Goal: Communication & Community: Participate in discussion

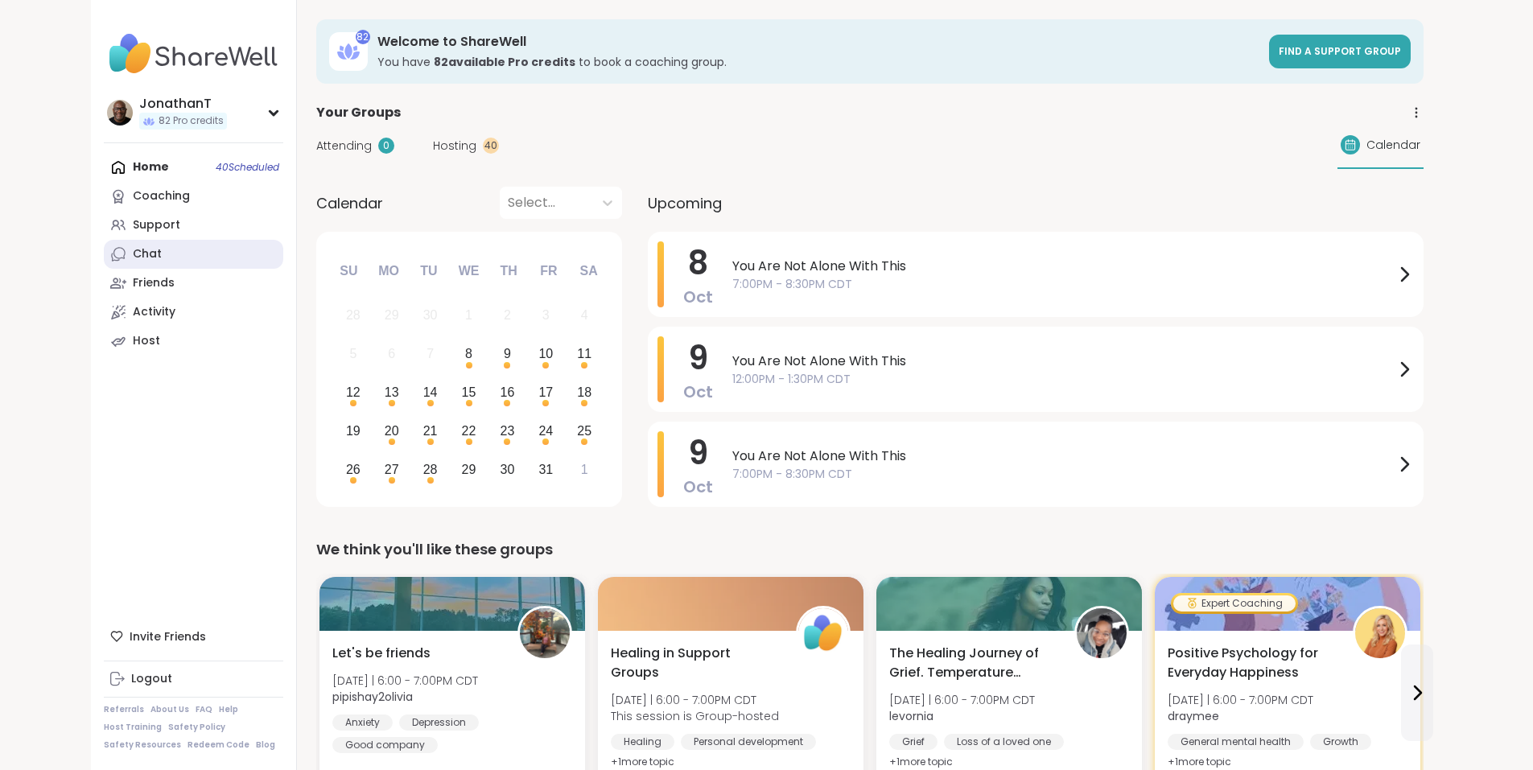
click at [104, 255] on link "Chat" at bounding box center [193, 254] width 179 height 29
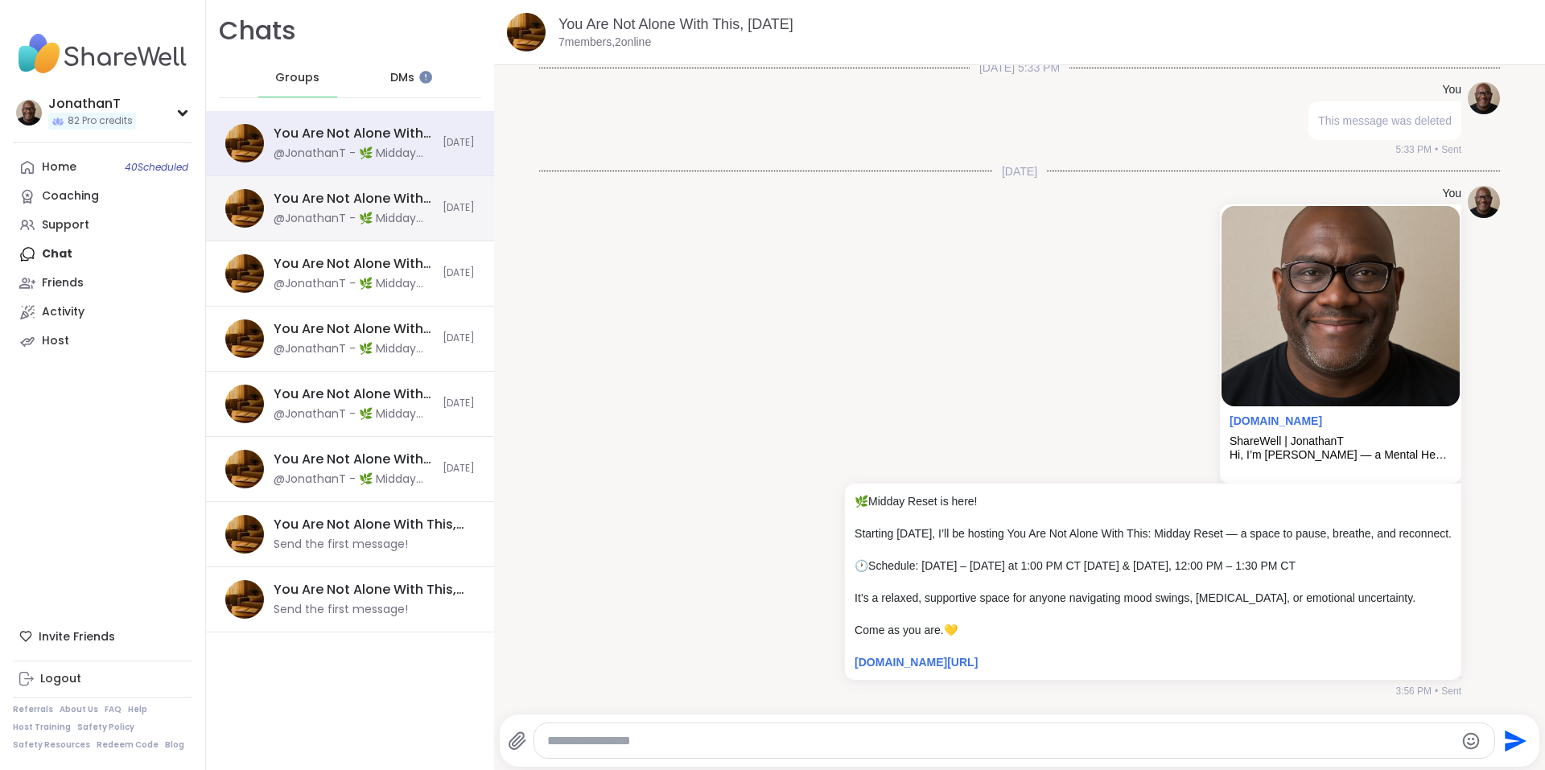
click at [428, 196] on div "You Are Not Alone With This, [DATE] @JonathanT - 🌿 Midday Reset is here! Starti…" at bounding box center [350, 208] width 288 height 65
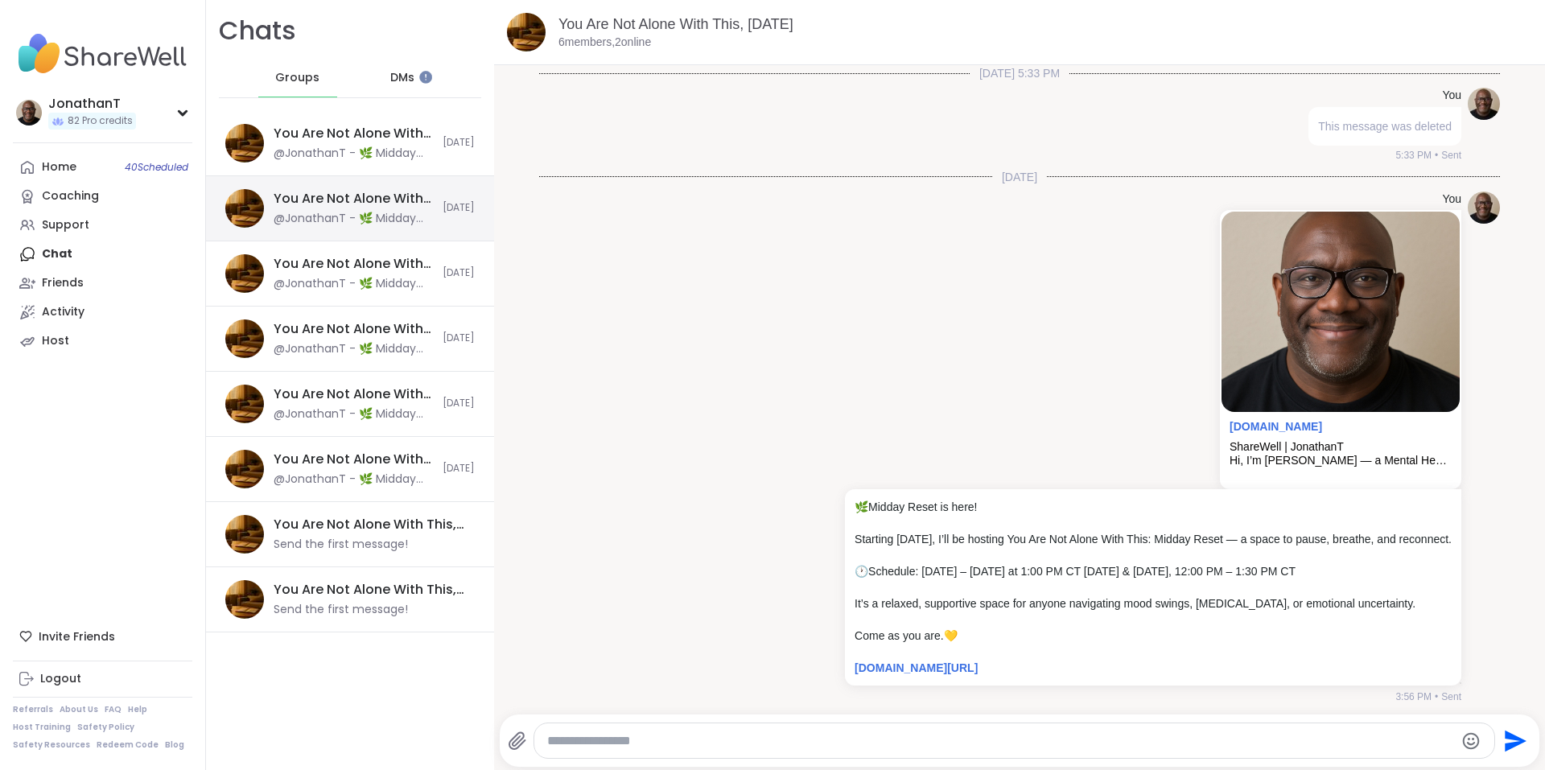
scroll to position [22, 0]
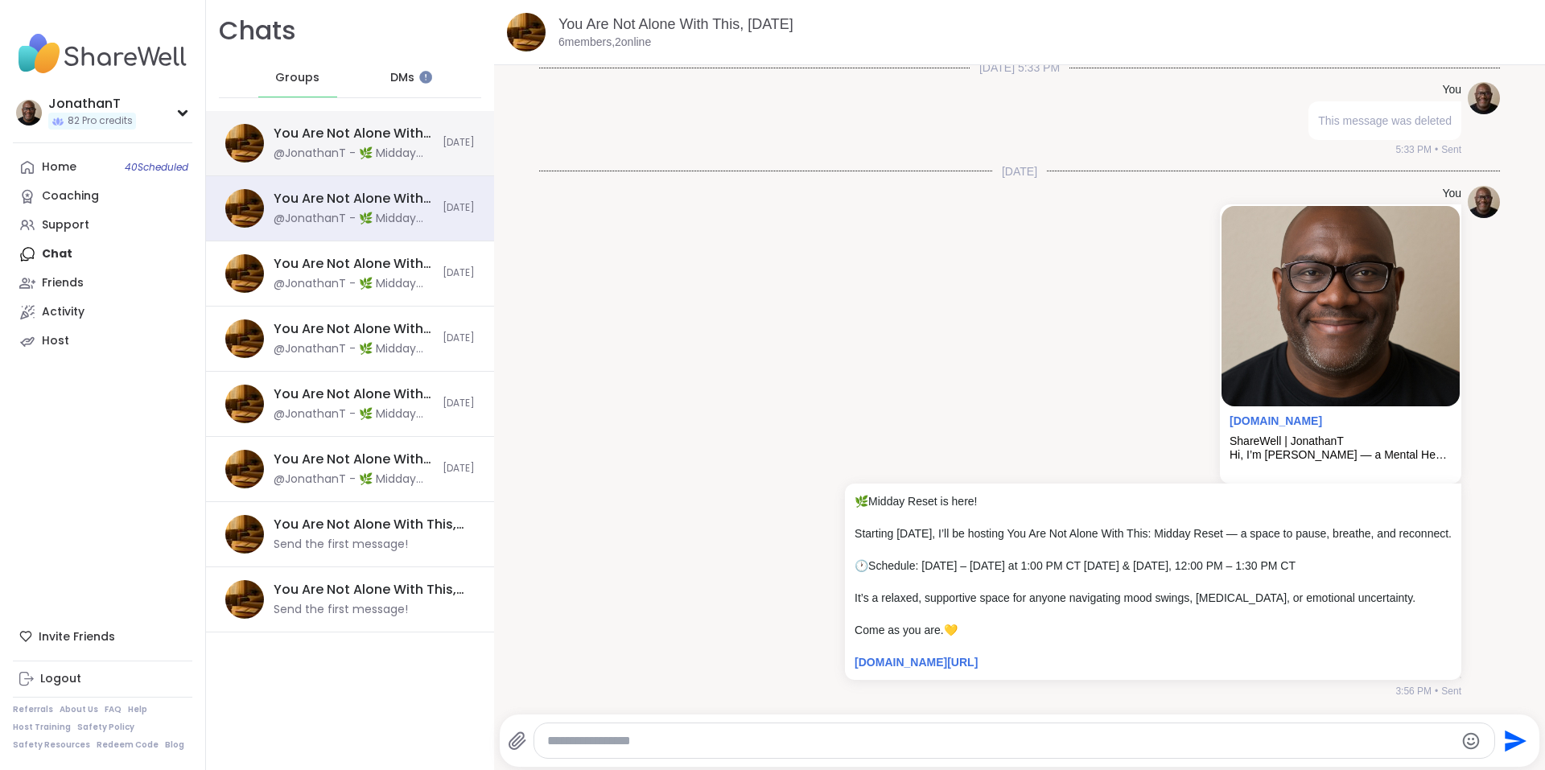
click at [402, 154] on div "@JonathanT - 🌿 Midday Reset is here! Starting [DATE], I’ll be hosting You Are N…" at bounding box center [353, 154] width 159 height 16
click at [392, 204] on div "You Are Not Alone With This, [DATE]" at bounding box center [353, 199] width 159 height 18
click at [357, 150] on div "@JonathanT - 🌿 Midday Reset is here! Starting [DATE], I’ll be hosting You Are N…" at bounding box center [353, 154] width 159 height 16
click at [357, 131] on div "You Are Not Alone With This, [DATE]" at bounding box center [353, 134] width 159 height 18
click at [323, 205] on div "You Are Not Alone With This, [DATE]" at bounding box center [353, 199] width 159 height 18
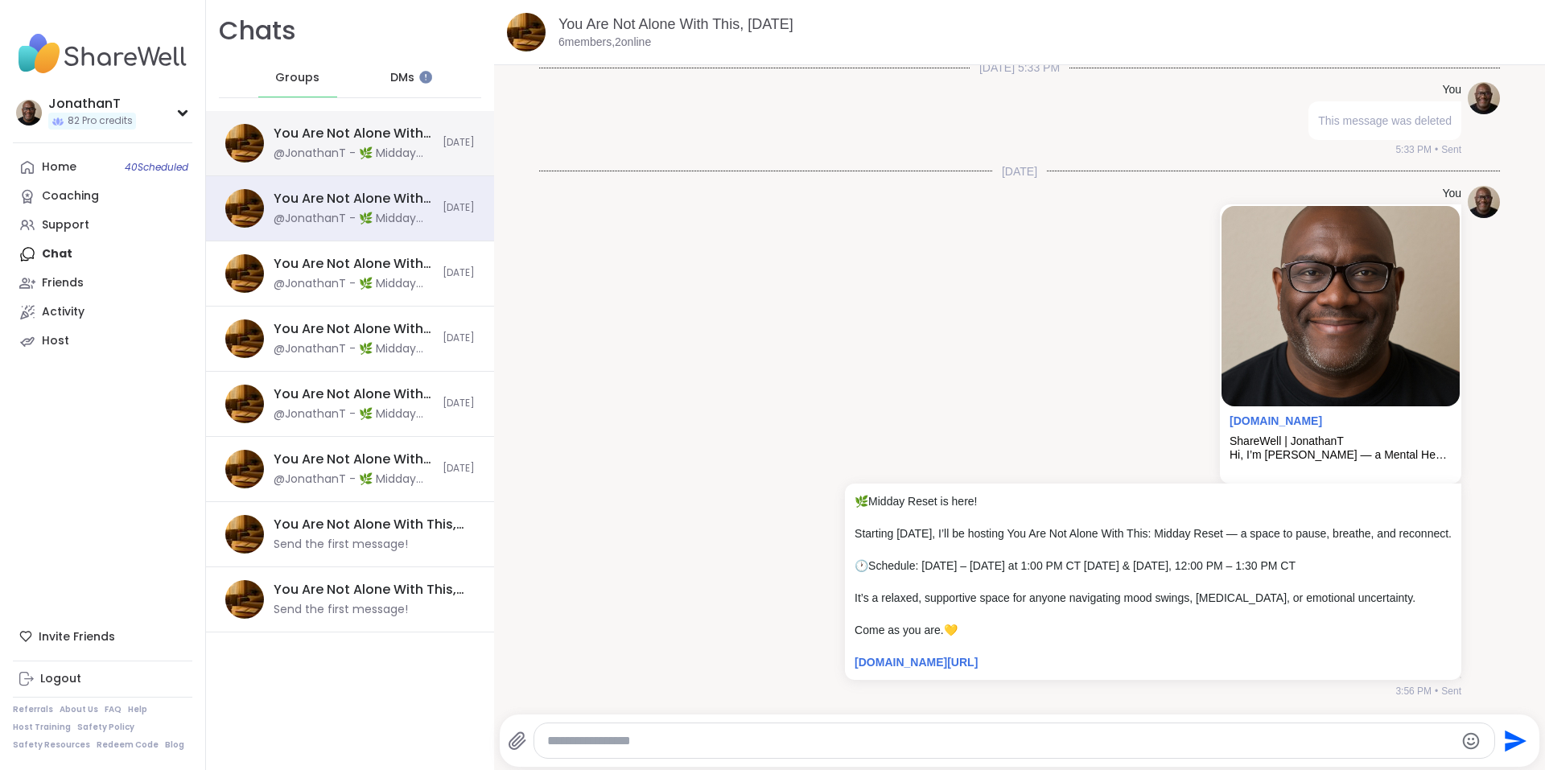
click at [348, 161] on div "@JonathanT - 🌿 Midday Reset is here! Starting [DATE], I’ll be hosting You Are N…" at bounding box center [353, 154] width 159 height 16
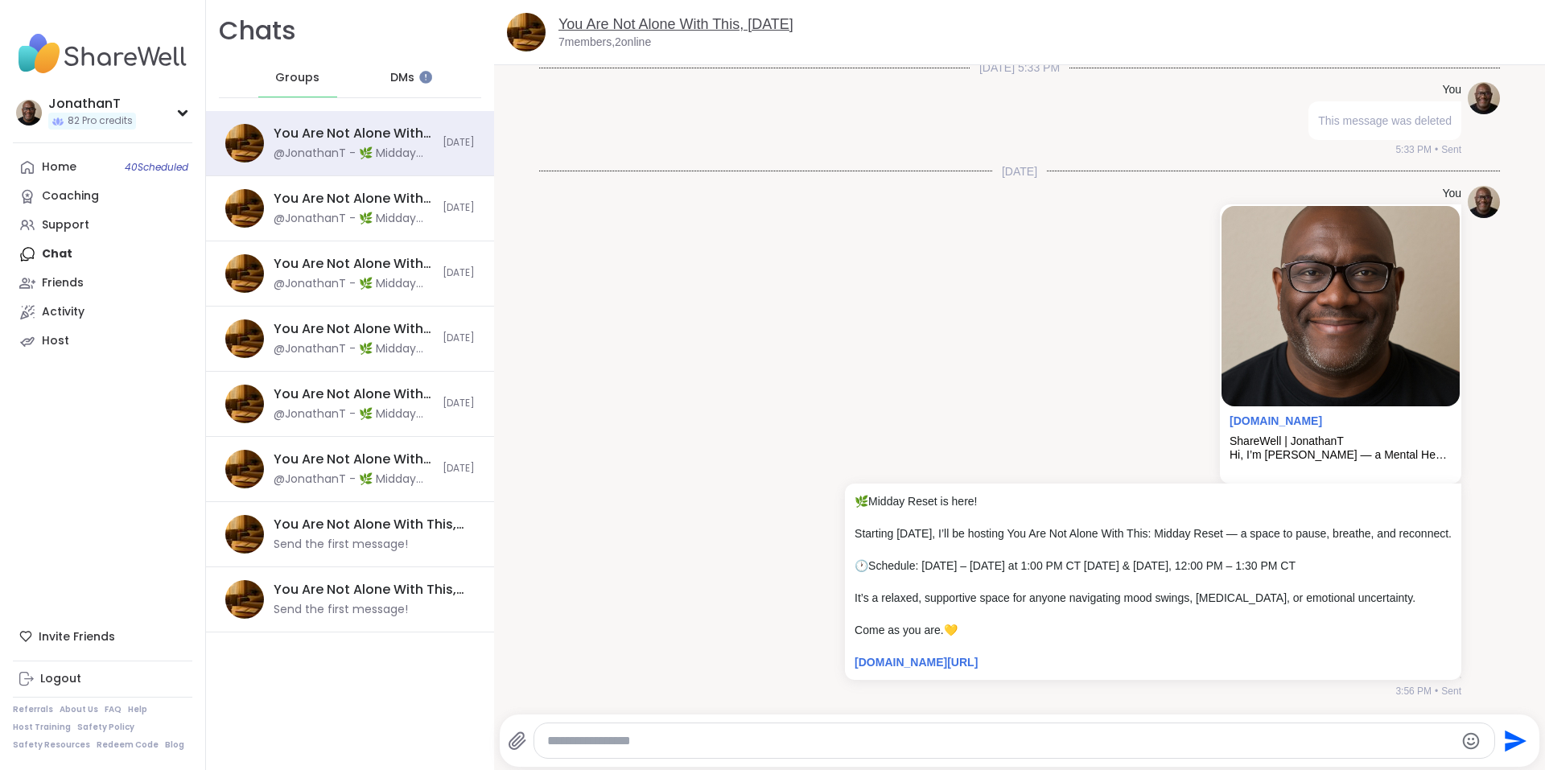
click at [621, 20] on link "You Are Not Alone With This, [DATE]" at bounding box center [675, 24] width 235 height 16
click at [377, 200] on div "You Are Not Alone With This, [DATE]" at bounding box center [353, 199] width 159 height 18
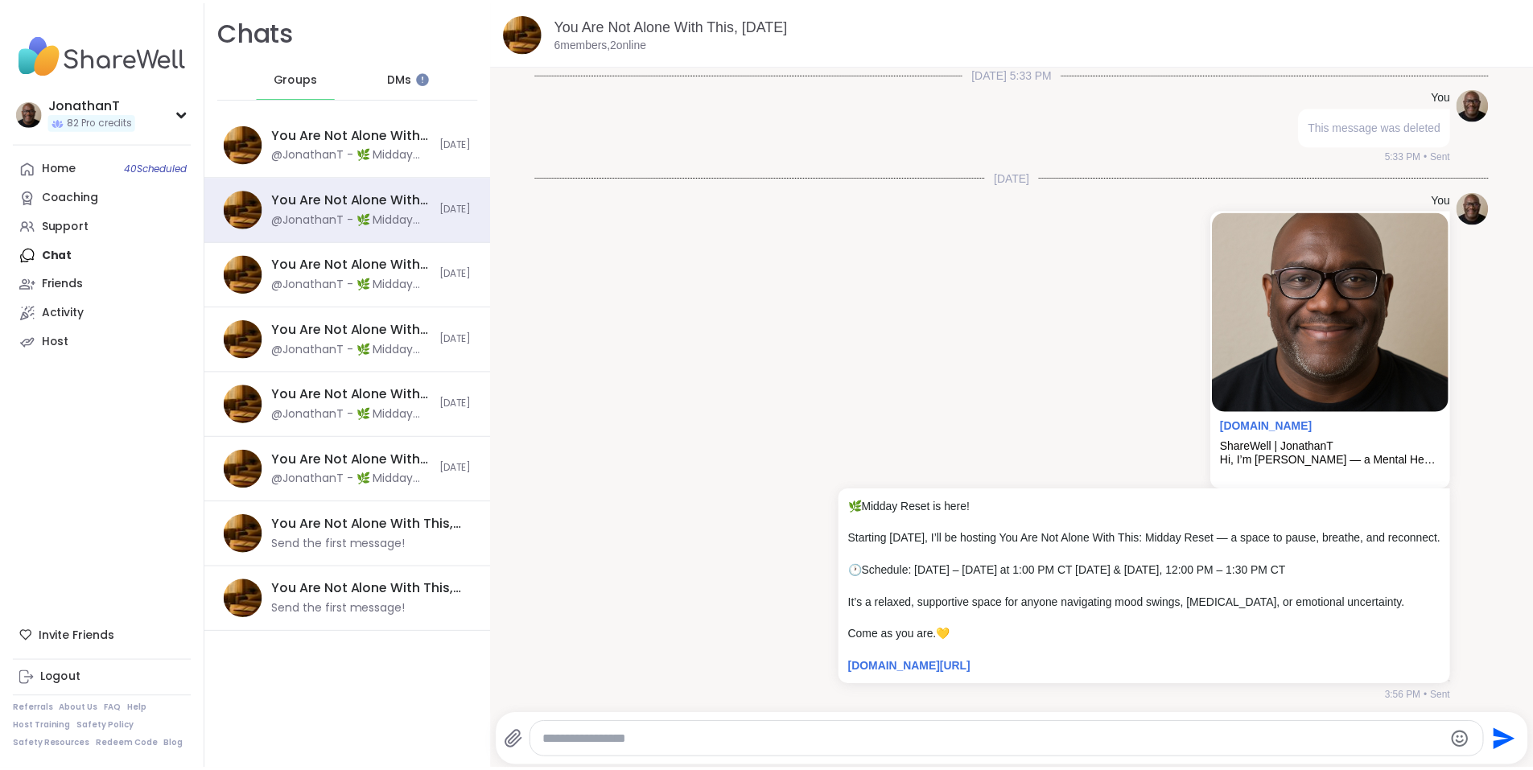
scroll to position [22, 0]
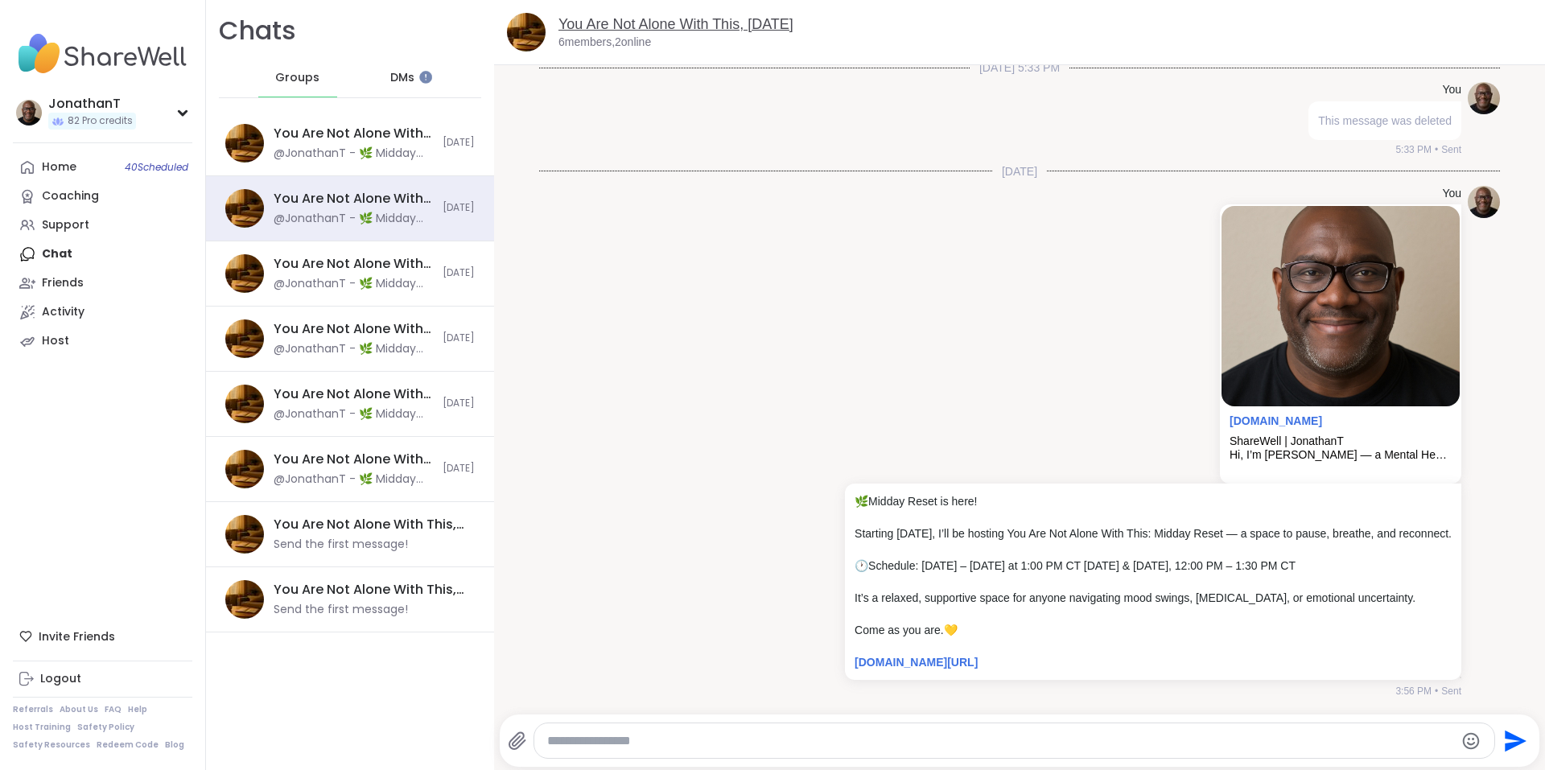
click at [746, 19] on link "You Are Not Alone With This, [DATE]" at bounding box center [675, 24] width 235 height 16
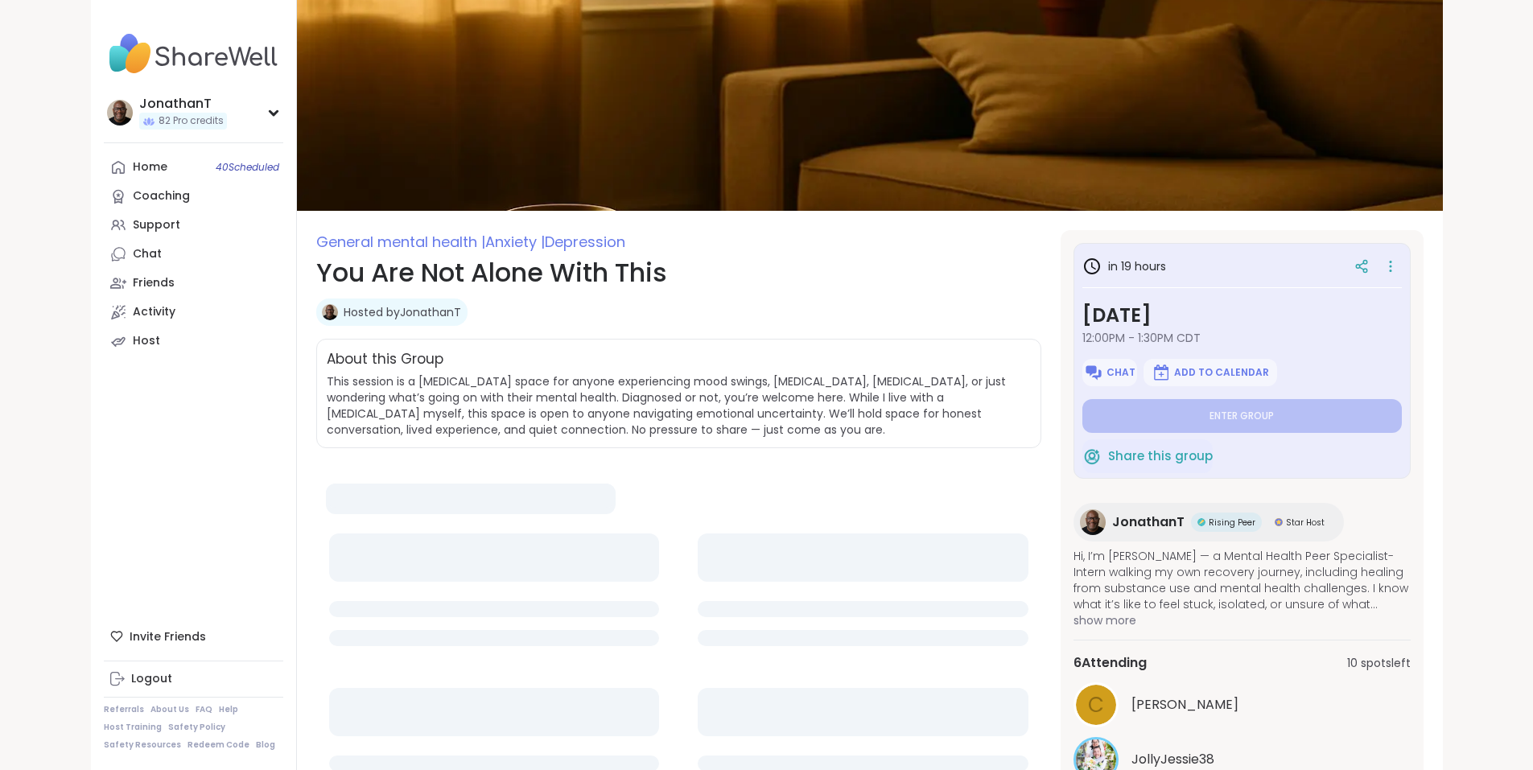
type textarea "*"
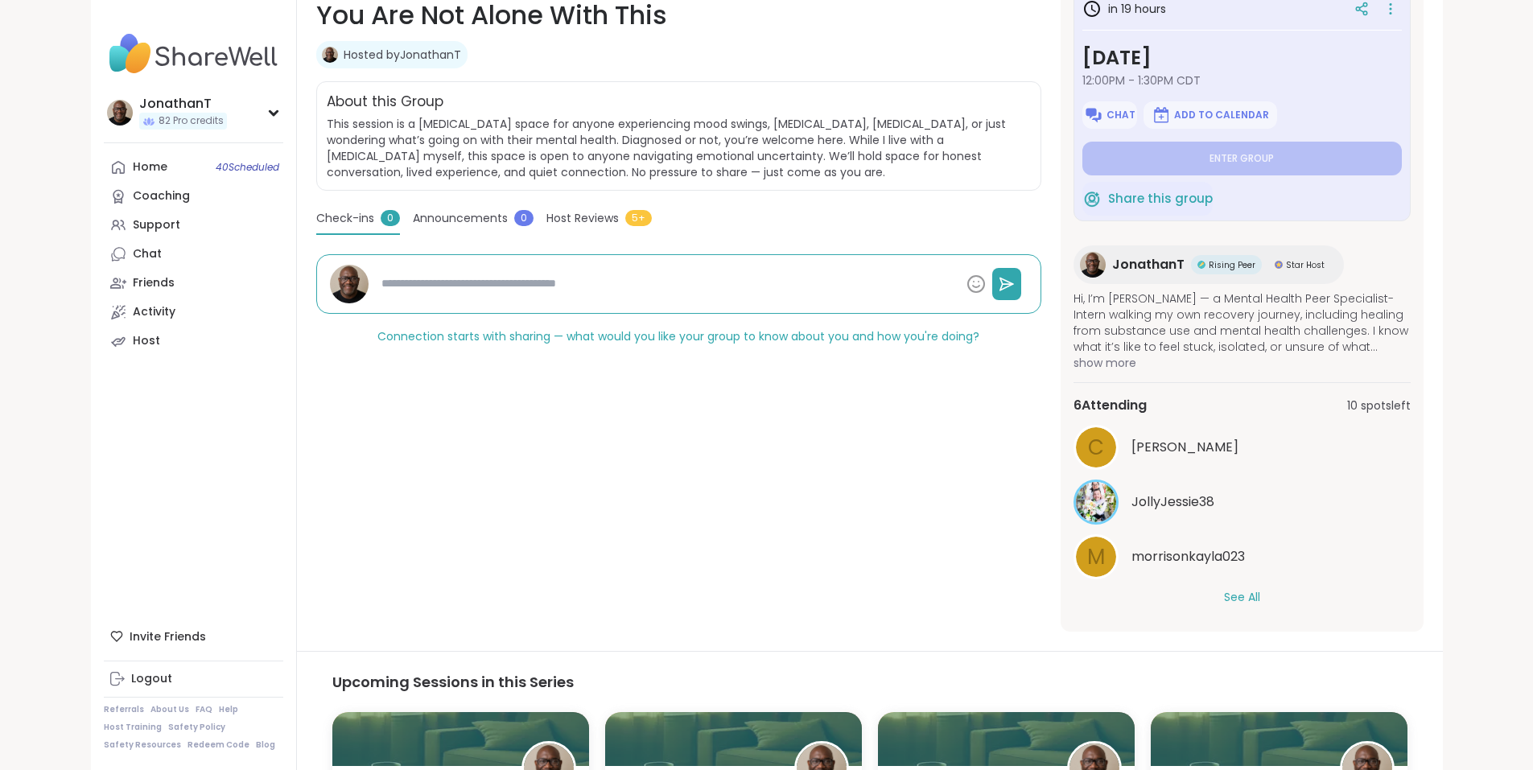
scroll to position [322, 0]
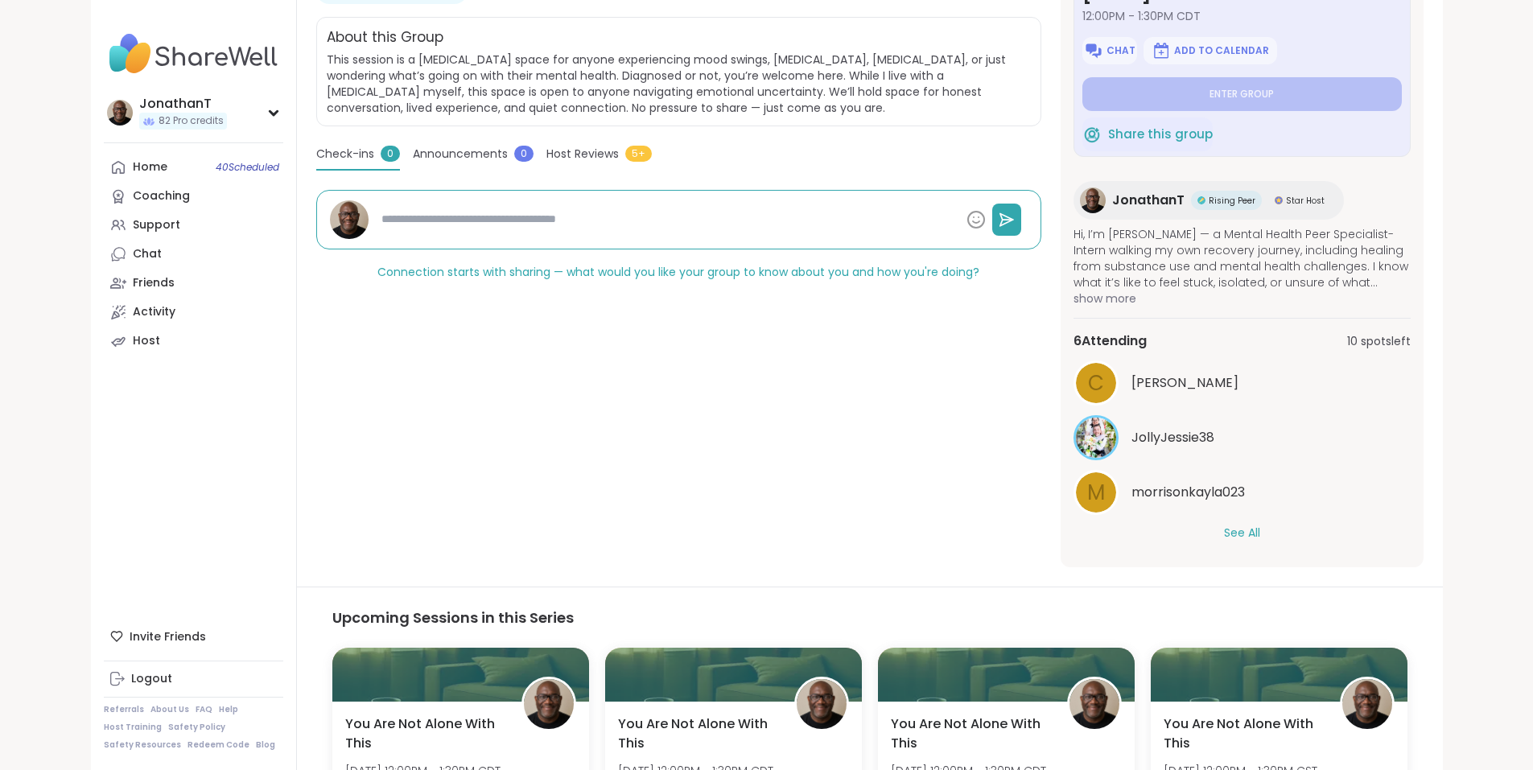
click at [1260, 532] on button "See All" at bounding box center [1242, 533] width 36 height 17
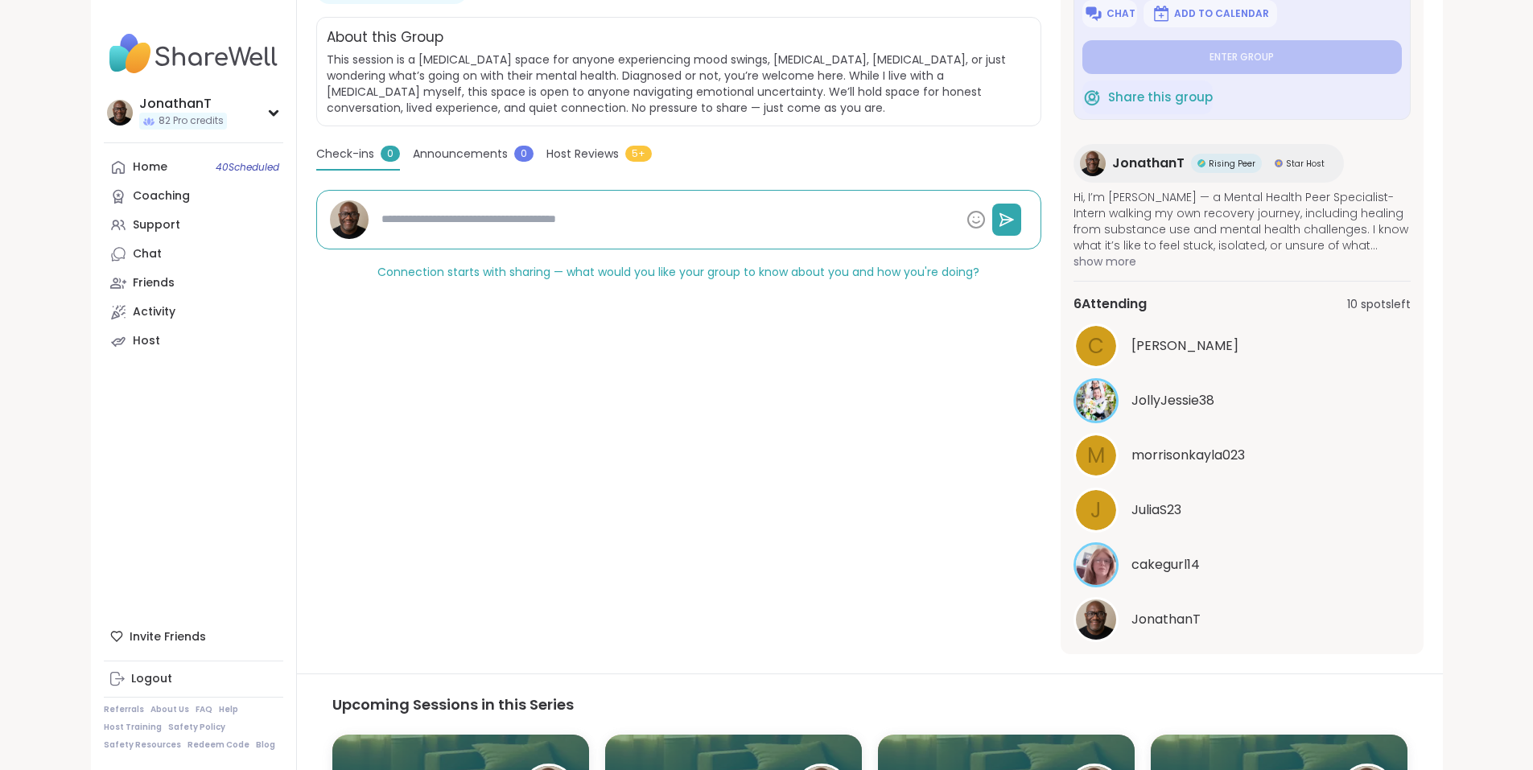
scroll to position [0, 0]
